Goal: Complete application form

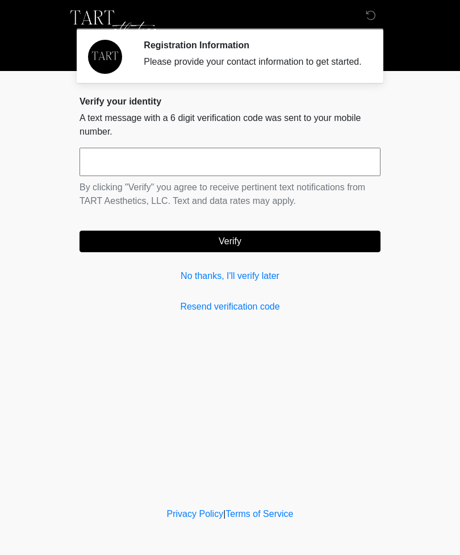
click at [192, 176] on input "text" at bounding box center [230, 162] width 301 height 28
type input "******"
click at [280, 252] on button "Verify" at bounding box center [230, 242] width 301 height 22
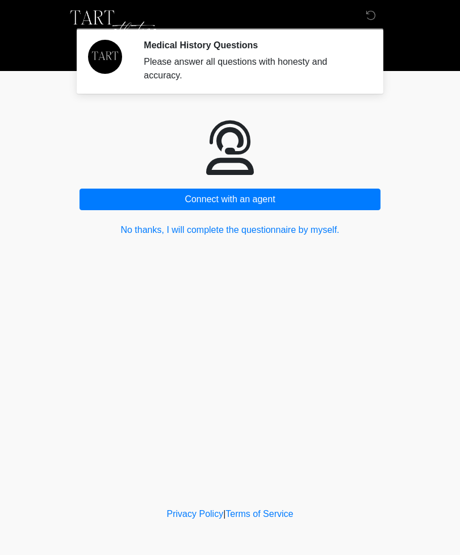
click at [309, 234] on button "No thanks, I will complete the questionnaire by myself." at bounding box center [230, 230] width 301 height 22
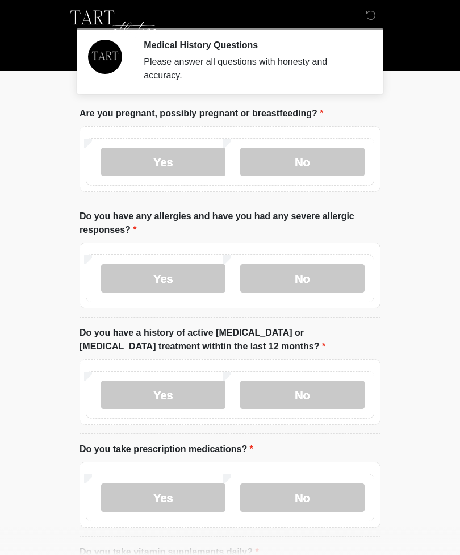
click at [319, 157] on label "No" at bounding box center [302, 162] width 124 height 28
click at [168, 284] on label "Yes" at bounding box center [163, 278] width 124 height 28
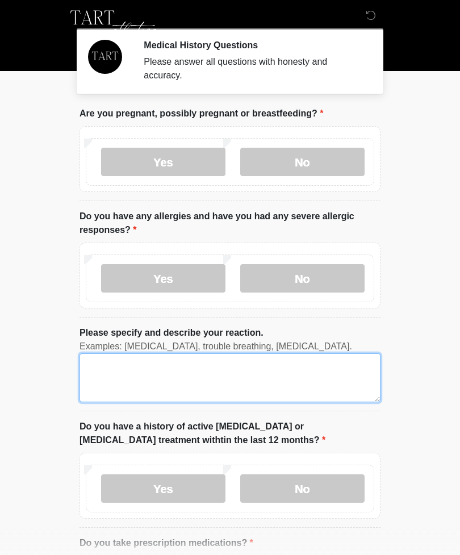
click at [218, 377] on textarea "Please specify and describe your reaction." at bounding box center [230, 378] width 301 height 49
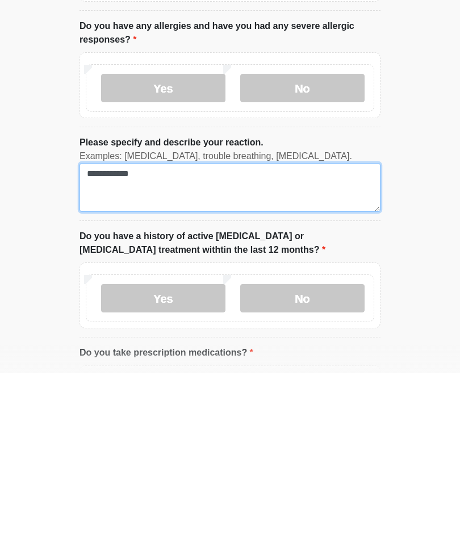
type textarea "**********"
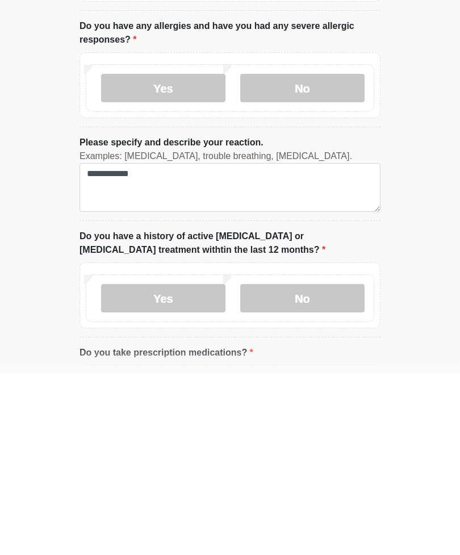
click at [287, 466] on label "No" at bounding box center [302, 480] width 124 height 28
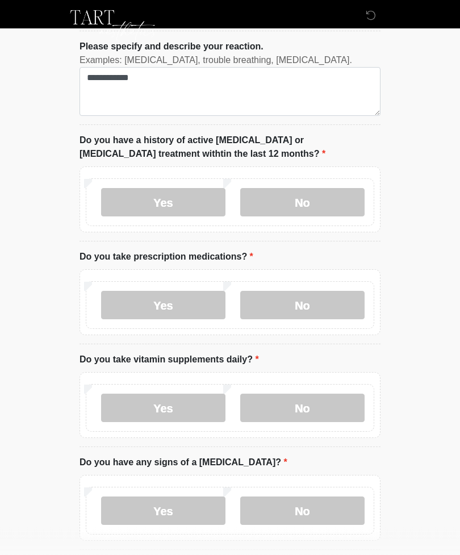
click at [152, 294] on label "Yes" at bounding box center [163, 306] width 124 height 28
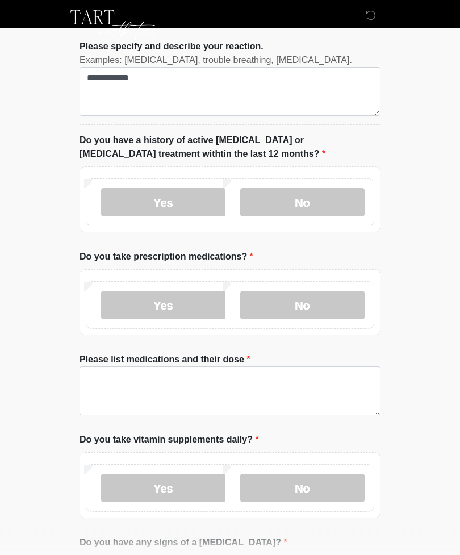
scroll to position [286, 0]
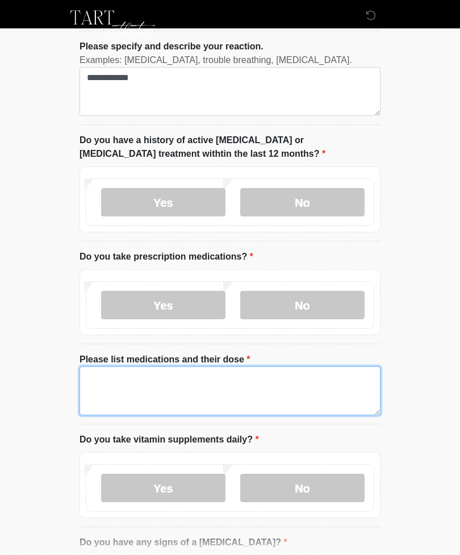
click at [242, 382] on textarea "Please list medications and their dose" at bounding box center [230, 391] width 301 height 49
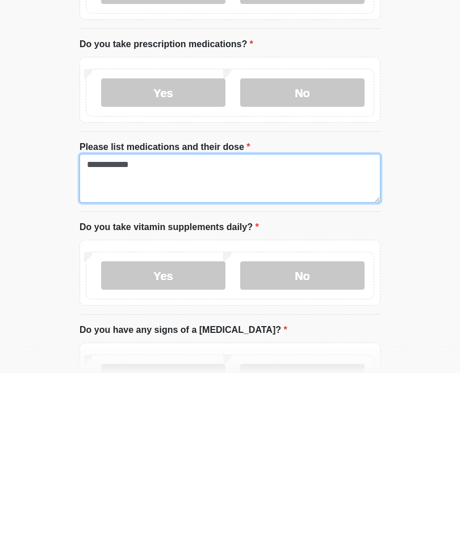
scroll to position [337, 0]
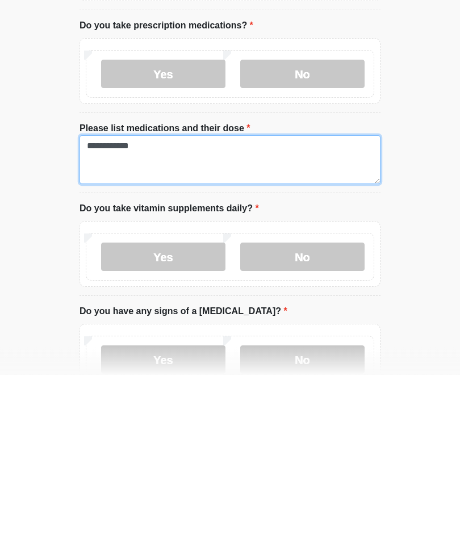
type textarea "**********"
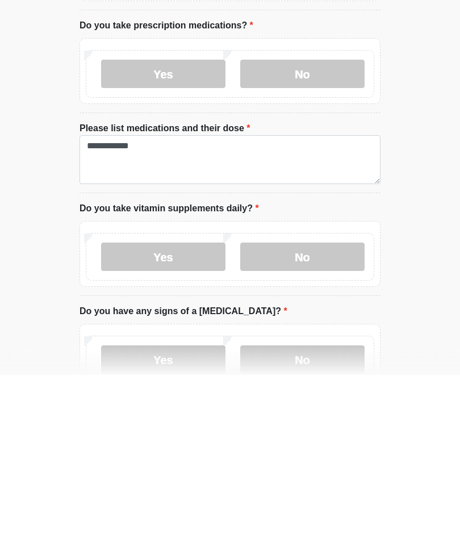
click at [184, 423] on label "Yes" at bounding box center [163, 437] width 124 height 28
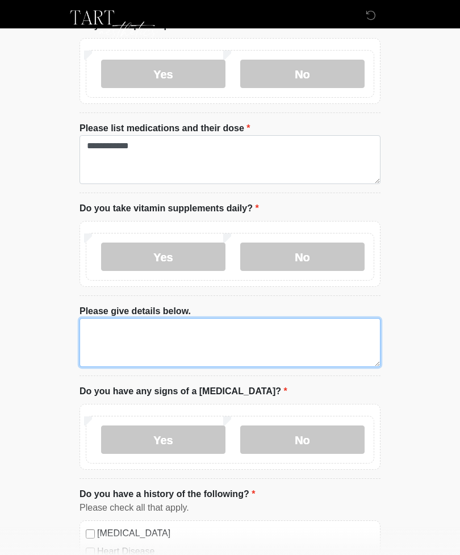
click at [201, 348] on textarea "Please give details below." at bounding box center [230, 342] width 301 height 49
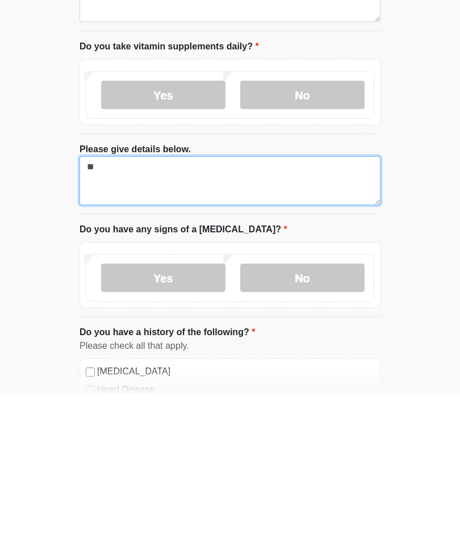
type textarea "**"
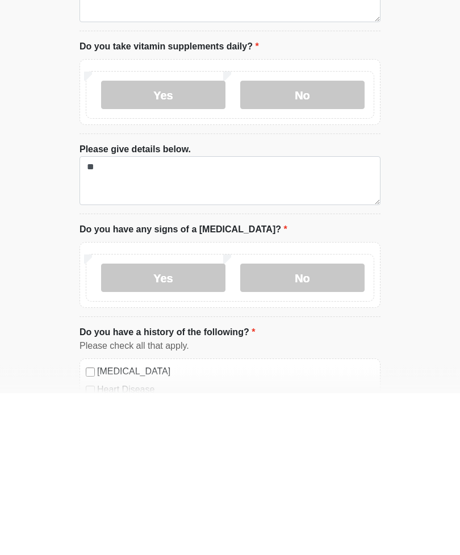
click at [329, 426] on label "No" at bounding box center [302, 440] width 124 height 28
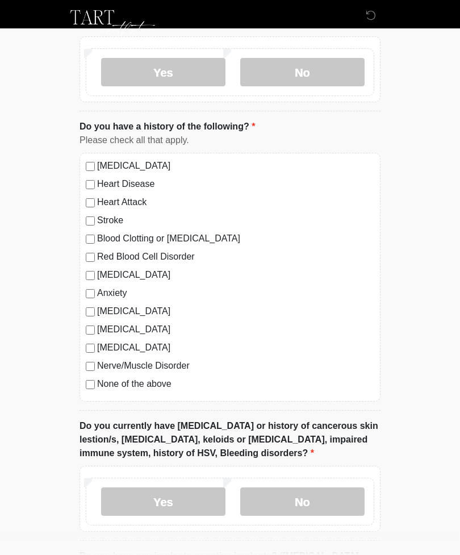
scroll to position [852, 0]
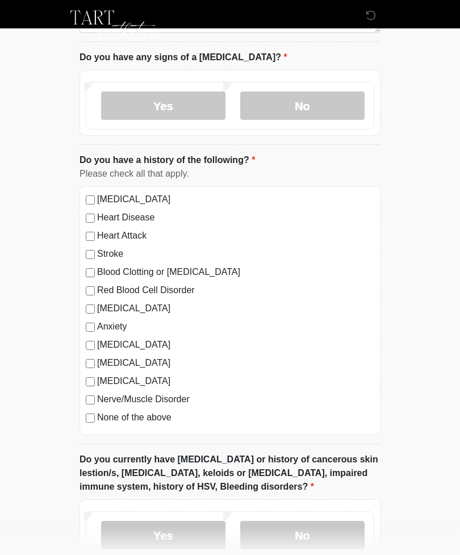
click at [335, 538] on label "No" at bounding box center [302, 535] width 124 height 28
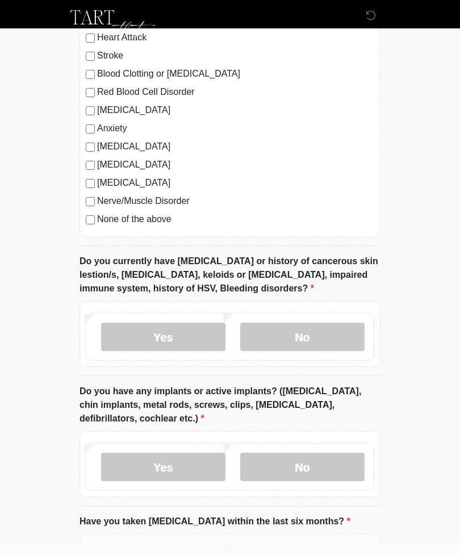
scroll to position [1054, 0]
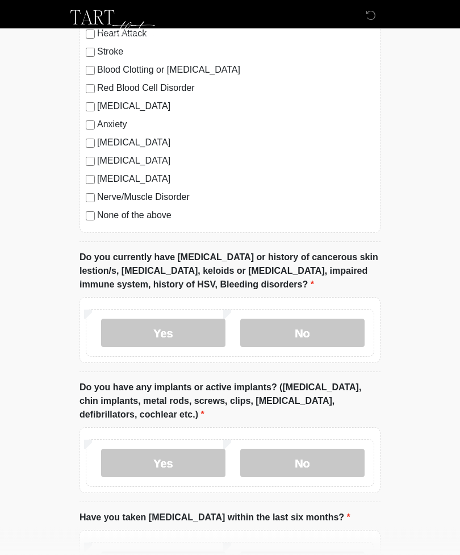
click at [166, 464] on label "Yes" at bounding box center [163, 464] width 124 height 28
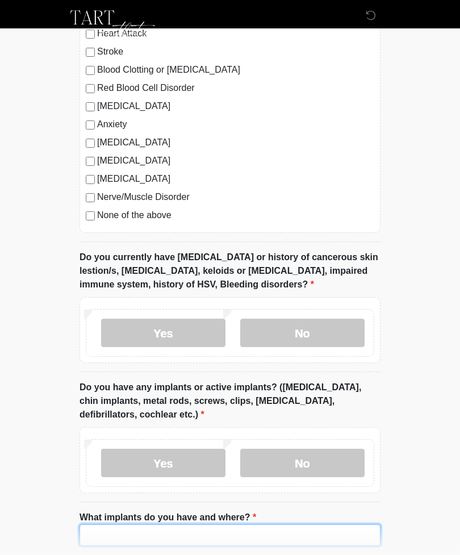
click at [215, 531] on input "What implants do you have and where?" at bounding box center [230, 536] width 301 height 22
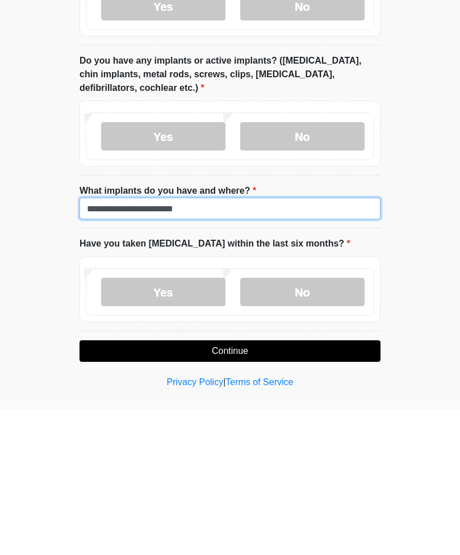
scroll to position [1245, 0]
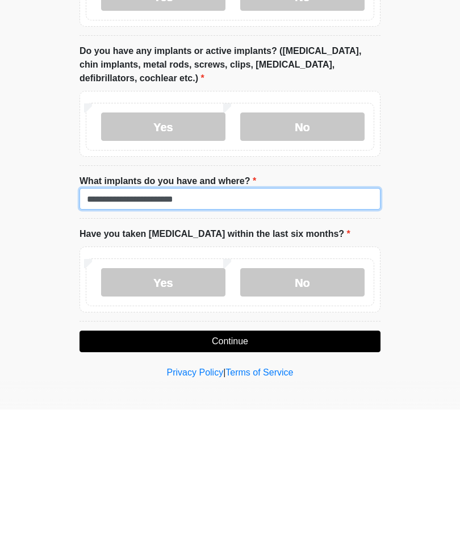
type input "**********"
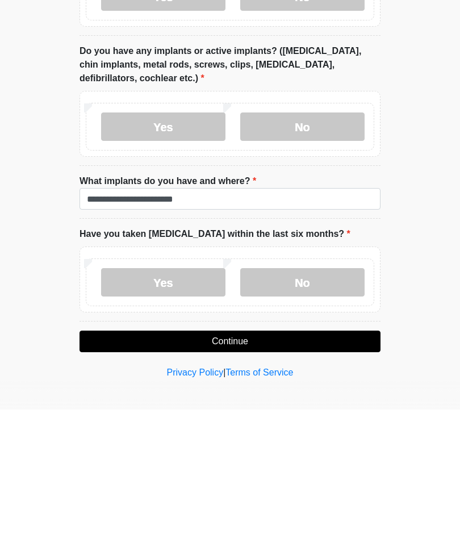
click at [310, 414] on label "No" at bounding box center [302, 428] width 124 height 28
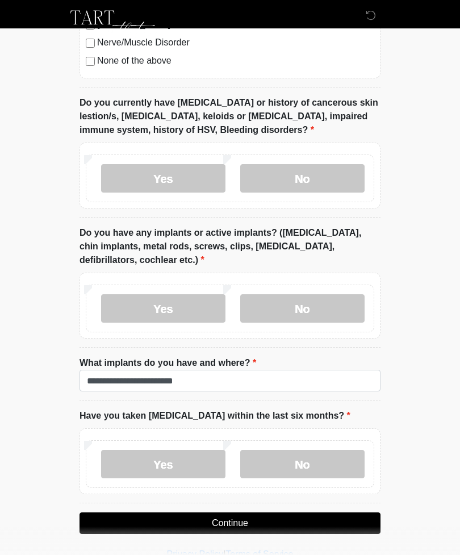
click at [293, 513] on button "Continue" at bounding box center [230, 524] width 301 height 22
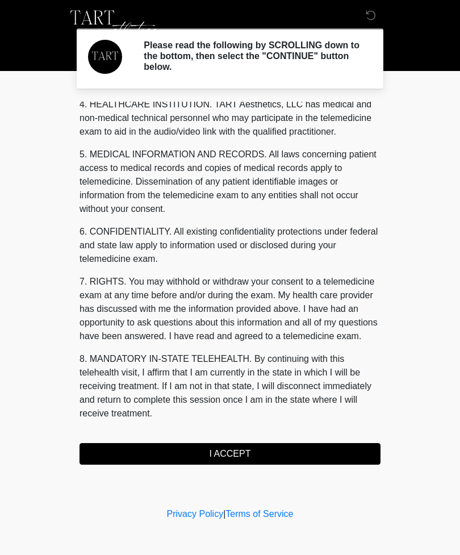
scroll to position [331, 0]
click at [296, 460] on button "I ACCEPT" at bounding box center [230, 454] width 301 height 22
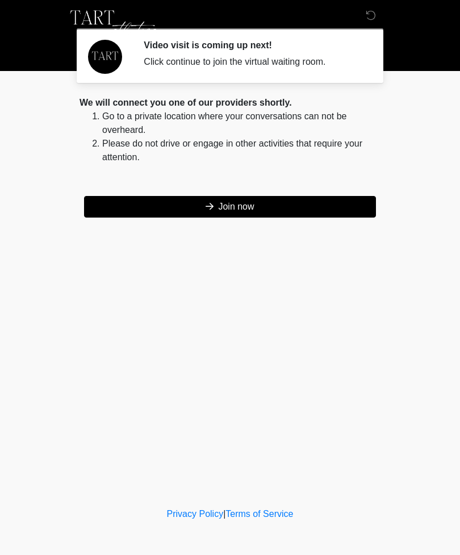
click at [284, 216] on button "Join now" at bounding box center [230, 207] width 292 height 22
